Goal: Use online tool/utility: Utilize a website feature to perform a specific function

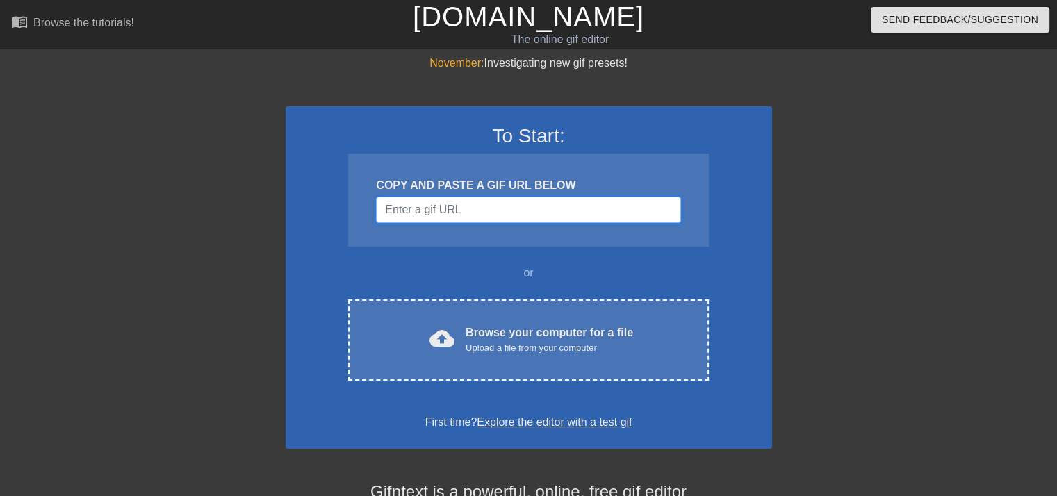
click at [433, 209] on input "Username" at bounding box center [528, 210] width 304 height 26
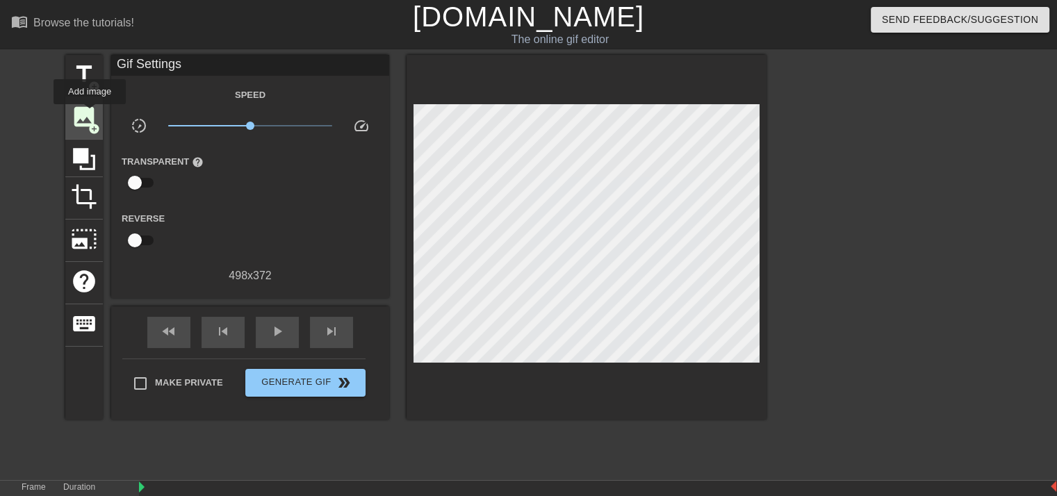
click at [90, 114] on span "image" at bounding box center [84, 117] width 26 height 26
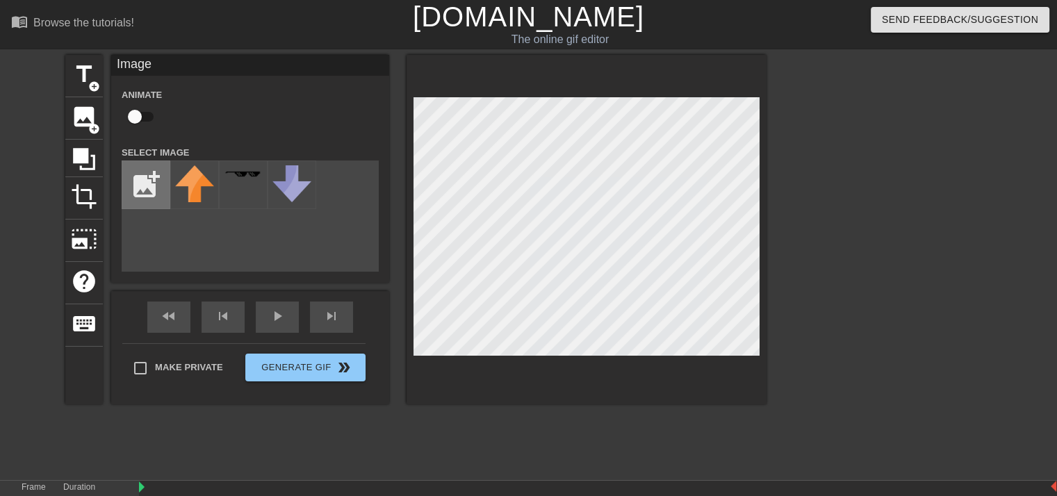
click at [139, 187] on input "file" at bounding box center [145, 184] width 47 height 47
type input "C:\fakepath\Screenshot [DATE] 213729.png"
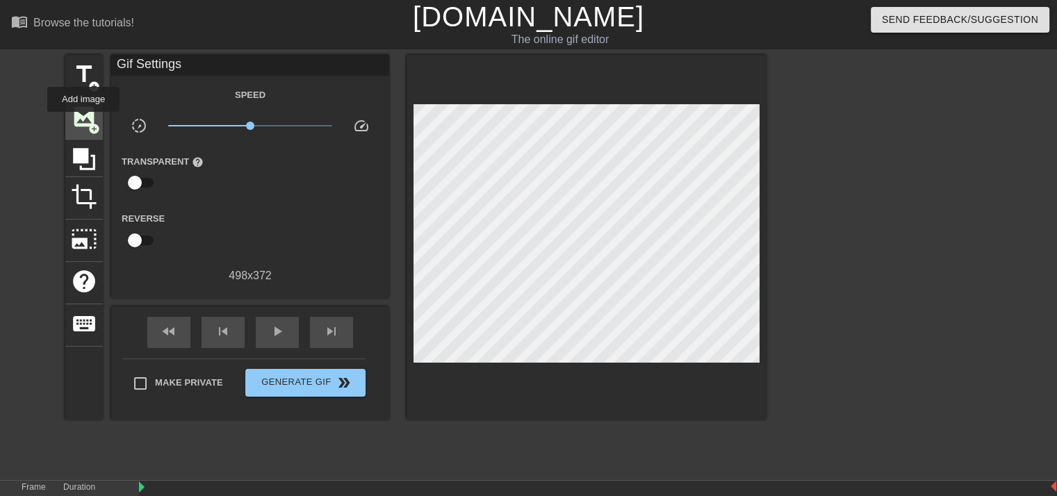
click at [83, 122] on span "image" at bounding box center [84, 117] width 26 height 26
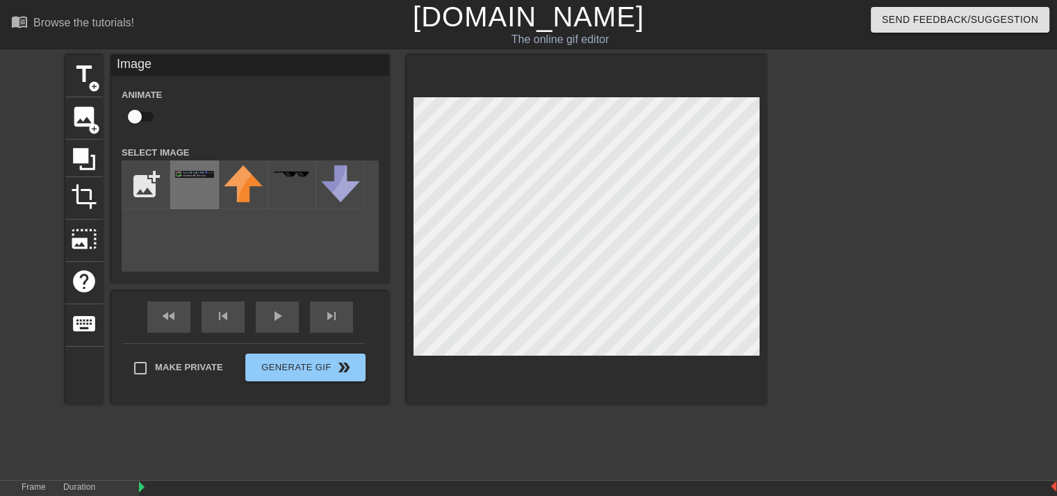
click at [181, 197] on div at bounding box center [194, 184] width 49 height 49
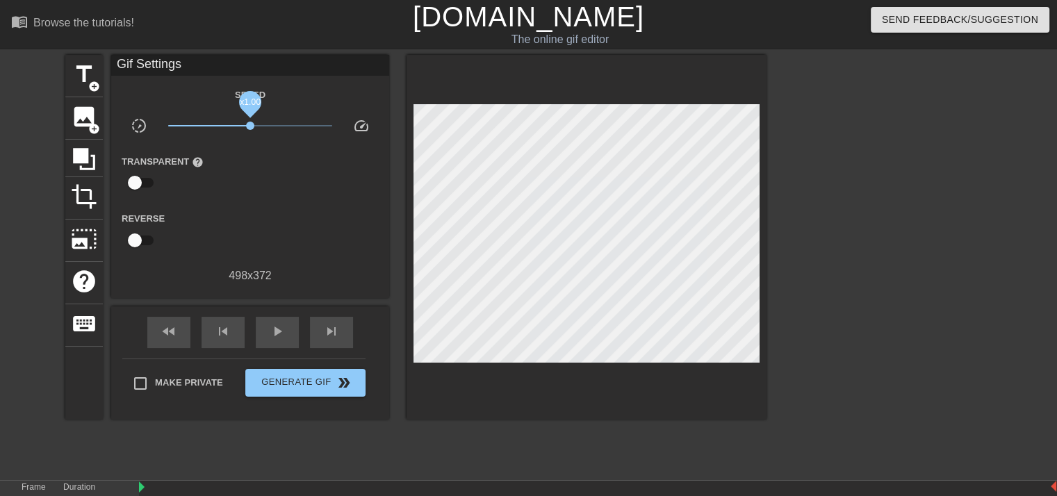
click at [250, 132] on span "x1.00" at bounding box center [250, 125] width 165 height 17
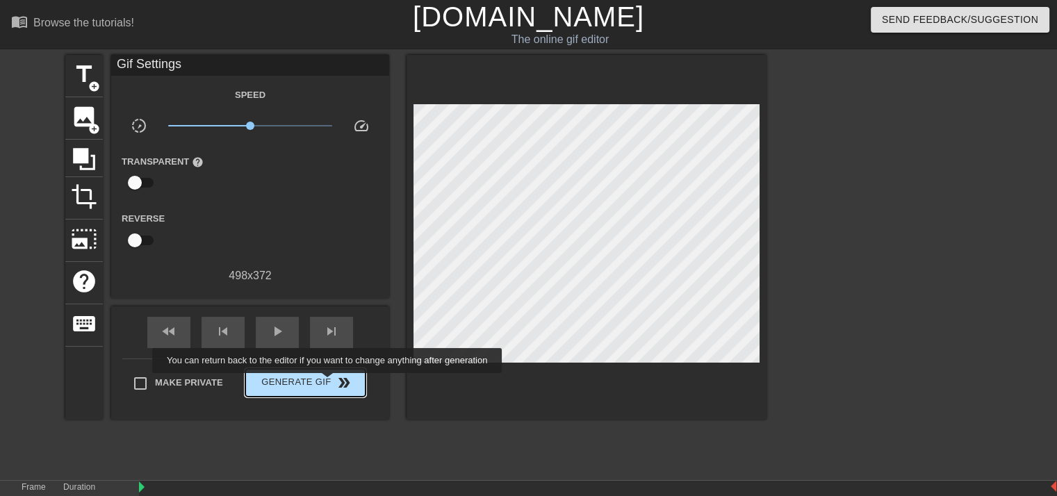
click at [327, 381] on span "Generate Gif double_arrow" at bounding box center [305, 382] width 109 height 17
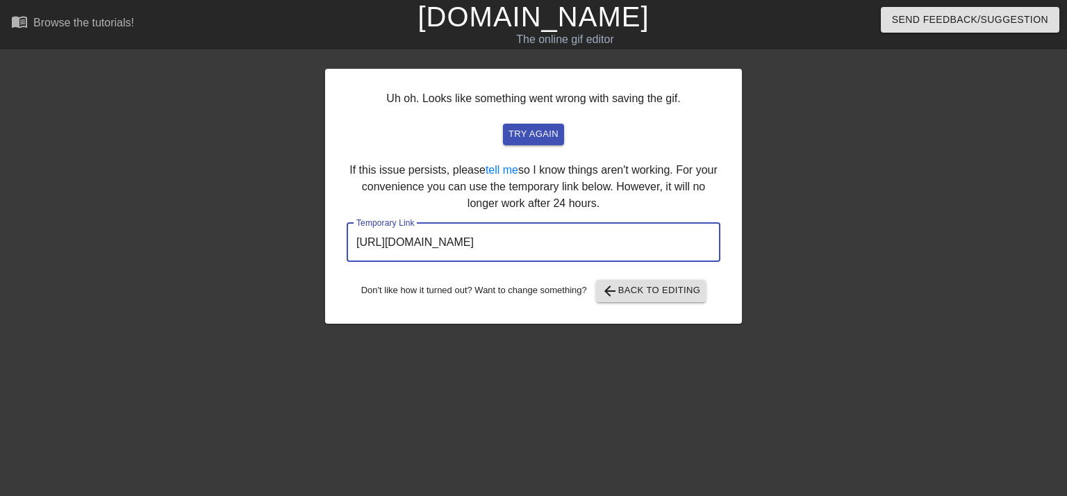
drag, startPoint x: 638, startPoint y: 243, endPoint x: 258, endPoint y: 235, distance: 380.0
click at [258, 235] on div "Uh oh. Looks like something went wrong with saving the gif. try again If this i…" at bounding box center [533, 263] width 1067 height 417
click at [634, 285] on span "arrow_back Back to Editing" at bounding box center [651, 291] width 99 height 17
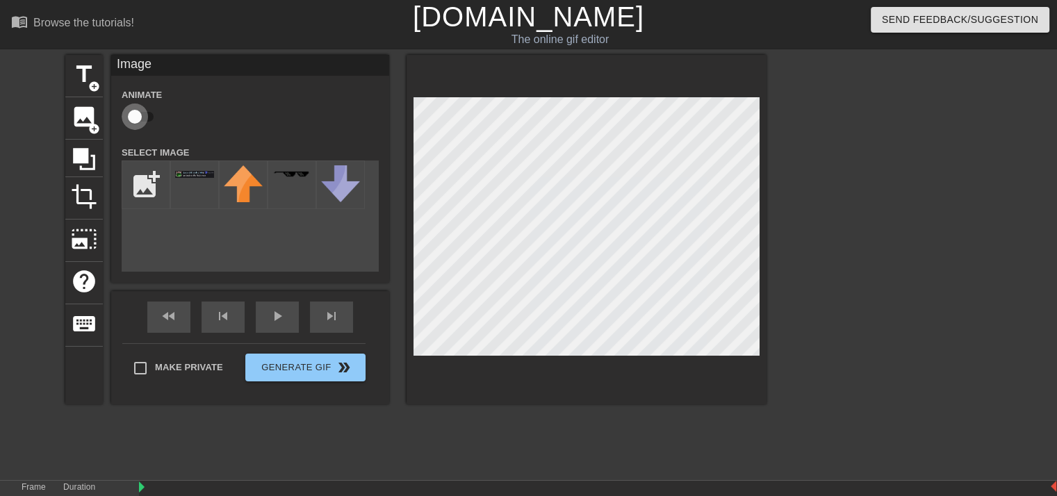
click at [139, 115] on input "checkbox" at bounding box center [134, 117] width 79 height 26
click at [139, 115] on input "checkbox" at bounding box center [147, 117] width 79 height 26
checkbox input "false"
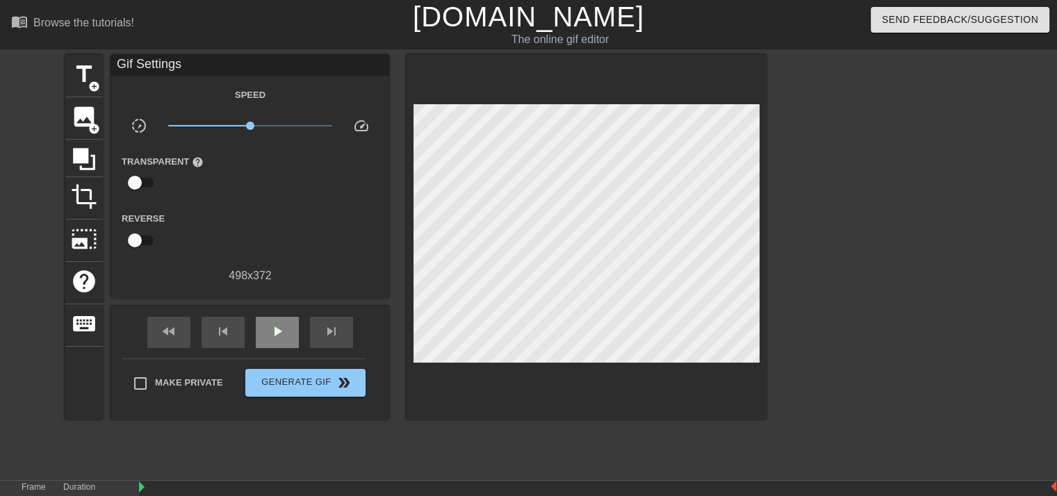
click at [271, 313] on div "fast_rewind skip_previous play_arrow skip_next" at bounding box center [250, 332] width 226 height 52
click at [233, 328] on div "skip_previous" at bounding box center [222, 332] width 43 height 31
click at [267, 331] on div "play_arrow" at bounding box center [277, 332] width 43 height 31
click at [267, 331] on div "pause" at bounding box center [277, 332] width 43 height 31
click at [267, 331] on div "play_arrow" at bounding box center [277, 332] width 43 height 31
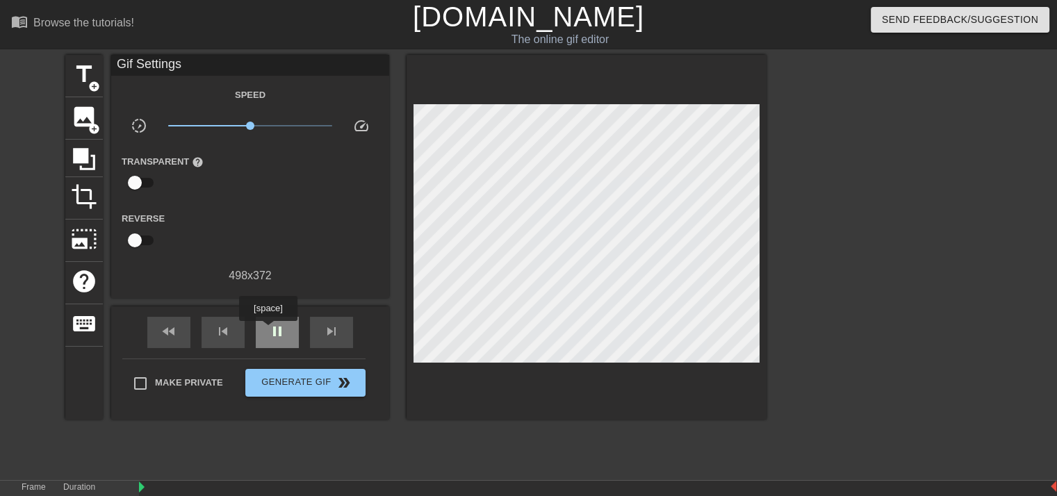
click at [267, 331] on div "pause" at bounding box center [277, 332] width 43 height 31
drag, startPoint x: 245, startPoint y: 122, endPoint x: 175, endPoint y: 134, distance: 70.5
click at [175, 134] on div "x0.123" at bounding box center [250, 128] width 185 height 22
click at [278, 334] on span "pause" at bounding box center [277, 331] width 17 height 17
click at [141, 240] on input "checkbox" at bounding box center [134, 240] width 79 height 26
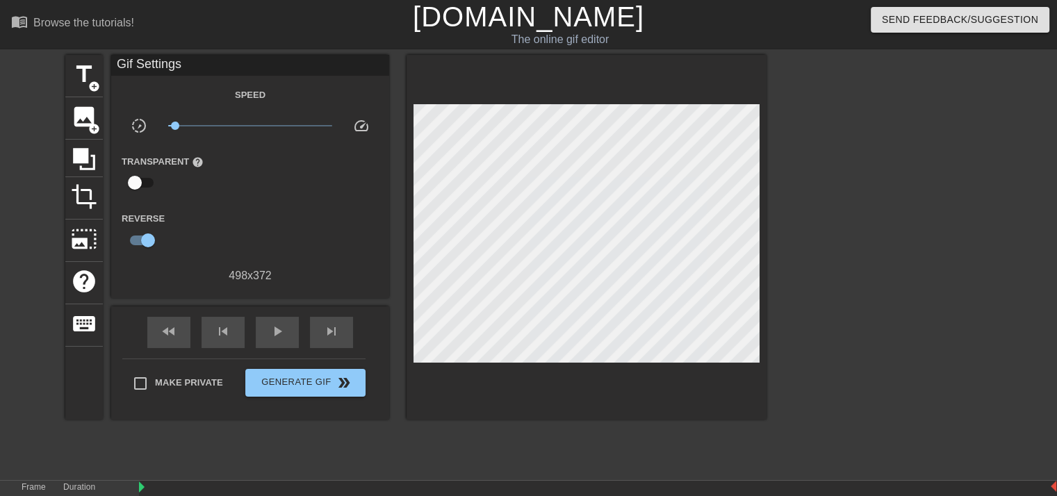
click at [284, 347] on div "fast_rewind skip_previous play_arrow skip_next" at bounding box center [250, 332] width 226 height 52
click at [284, 342] on div "play_arrow" at bounding box center [277, 332] width 43 height 31
click at [283, 329] on span "pause" at bounding box center [277, 331] width 17 height 17
click at [150, 237] on input "checkbox" at bounding box center [147, 240] width 79 height 26
checkbox input "false"
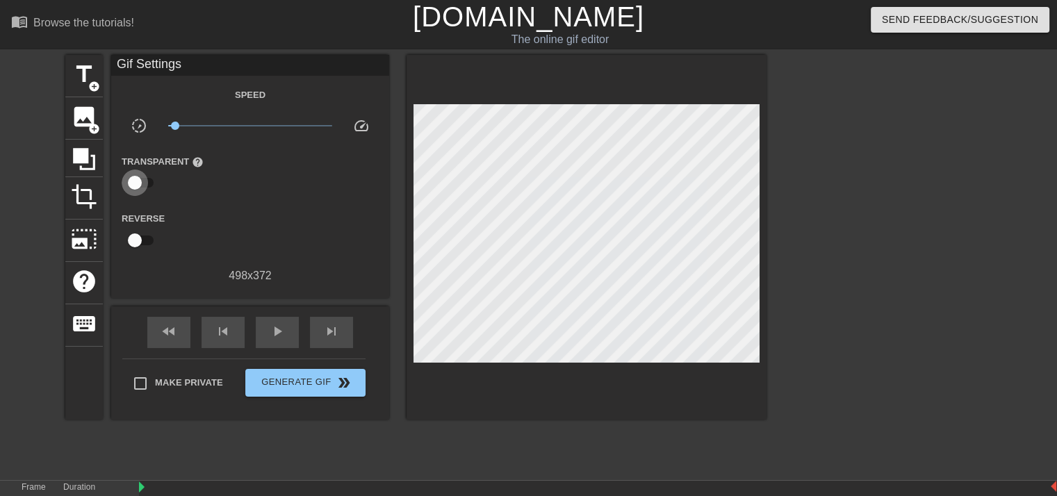
click at [136, 180] on input "checkbox" at bounding box center [134, 182] width 79 height 26
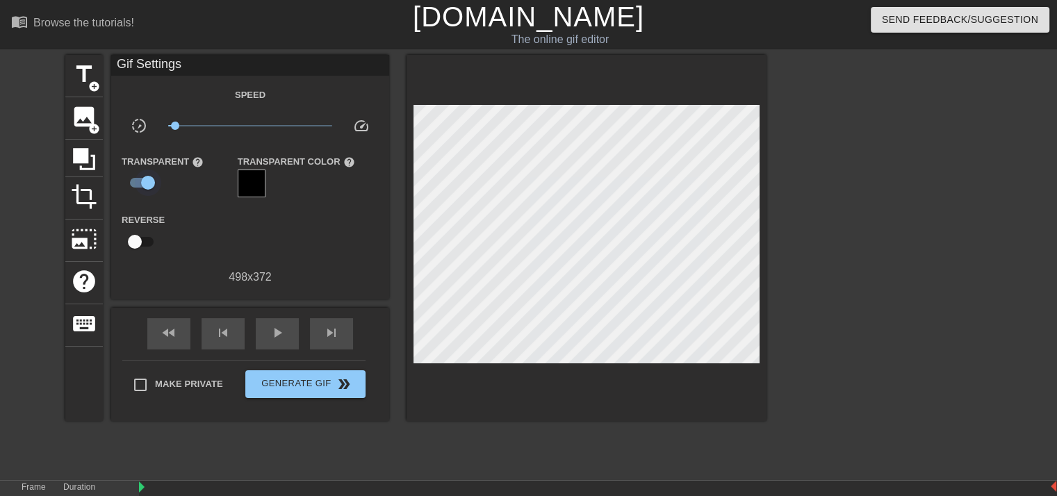
click at [144, 182] on input "checkbox" at bounding box center [147, 182] width 79 height 26
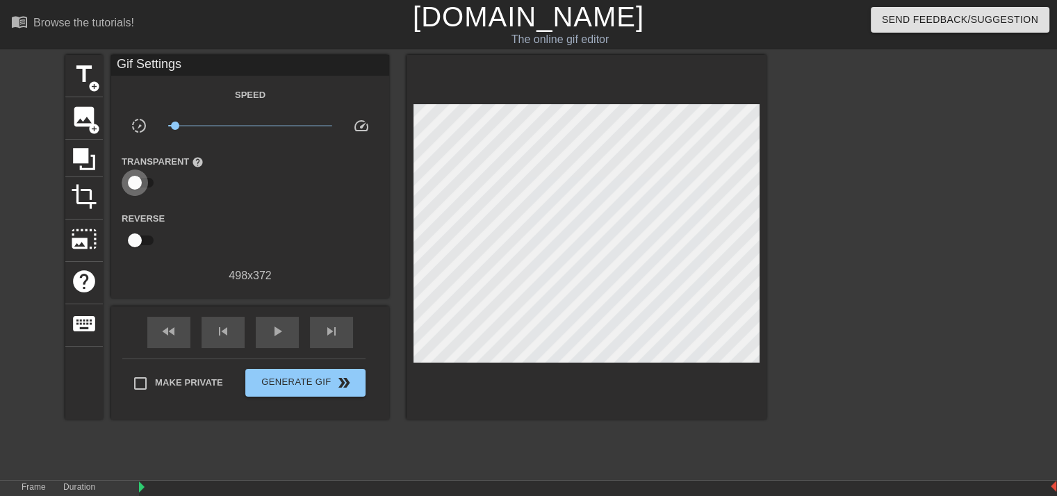
click at [144, 183] on input "checkbox" at bounding box center [134, 182] width 79 height 26
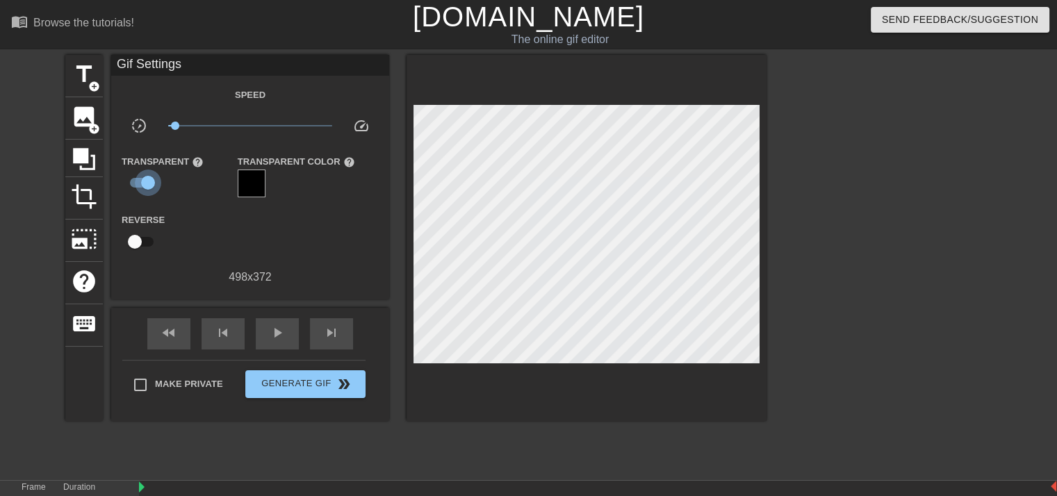
click at [144, 183] on input "checkbox" at bounding box center [147, 182] width 79 height 26
checkbox input "false"
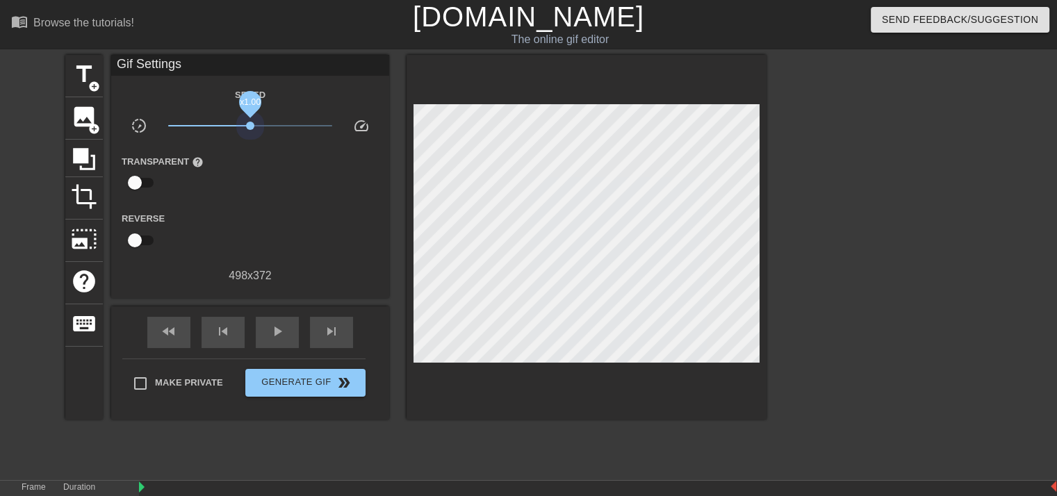
drag, startPoint x: 174, startPoint y: 123, endPoint x: 250, endPoint y: 152, distance: 81.8
click at [250, 152] on div "Speed slow_motion_video x1.00 speed Transparent help Reverse 498 x 372" at bounding box center [250, 185] width 257 height 198
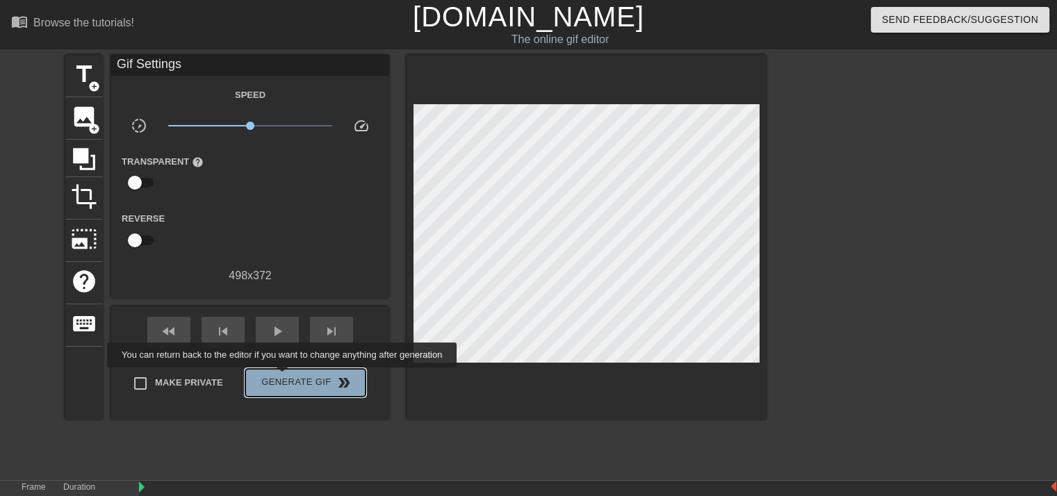
click at [283, 377] on span "Generate Gif double_arrow" at bounding box center [305, 382] width 109 height 17
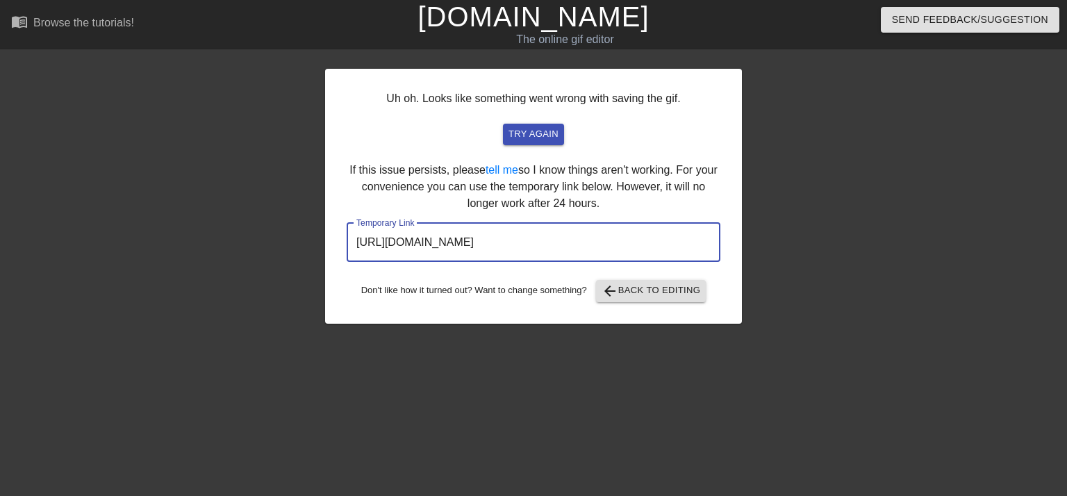
drag, startPoint x: 642, startPoint y: 237, endPoint x: 351, endPoint y: 268, distance: 292.0
click at [351, 268] on div "Uh oh. Looks like something went wrong with saving the gif. try again If this i…" at bounding box center [533, 196] width 417 height 255
